Goal: Task Accomplishment & Management: Manage account settings

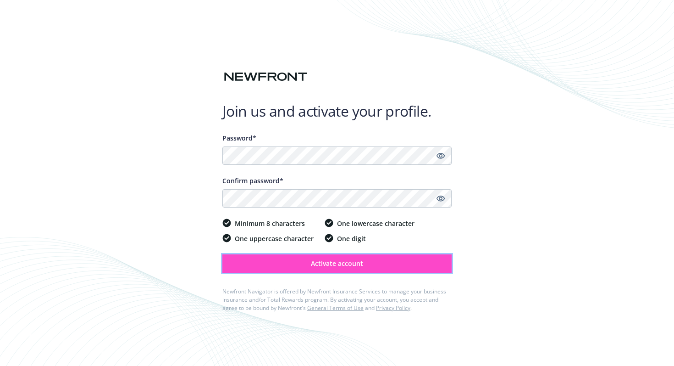
click at [316, 262] on span "Activate account" at bounding box center [337, 263] width 52 height 9
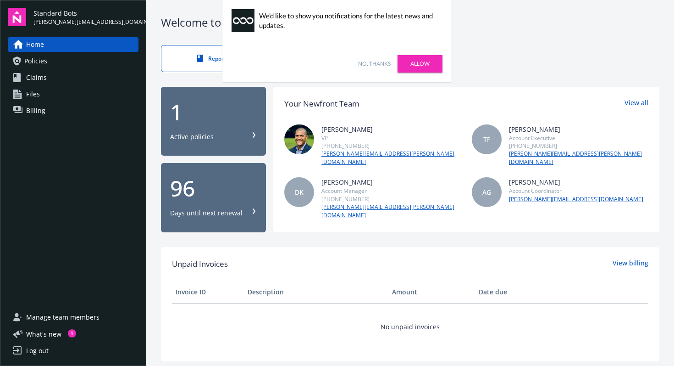
click at [379, 64] on link "No, thanks" at bounding box center [374, 64] width 33 height 8
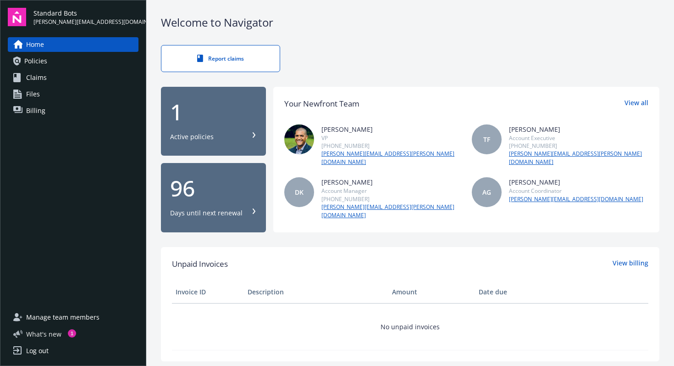
click at [45, 330] on span "What ' s new" at bounding box center [43, 334] width 35 height 10
